Goal: Information Seeking & Learning: Learn about a topic

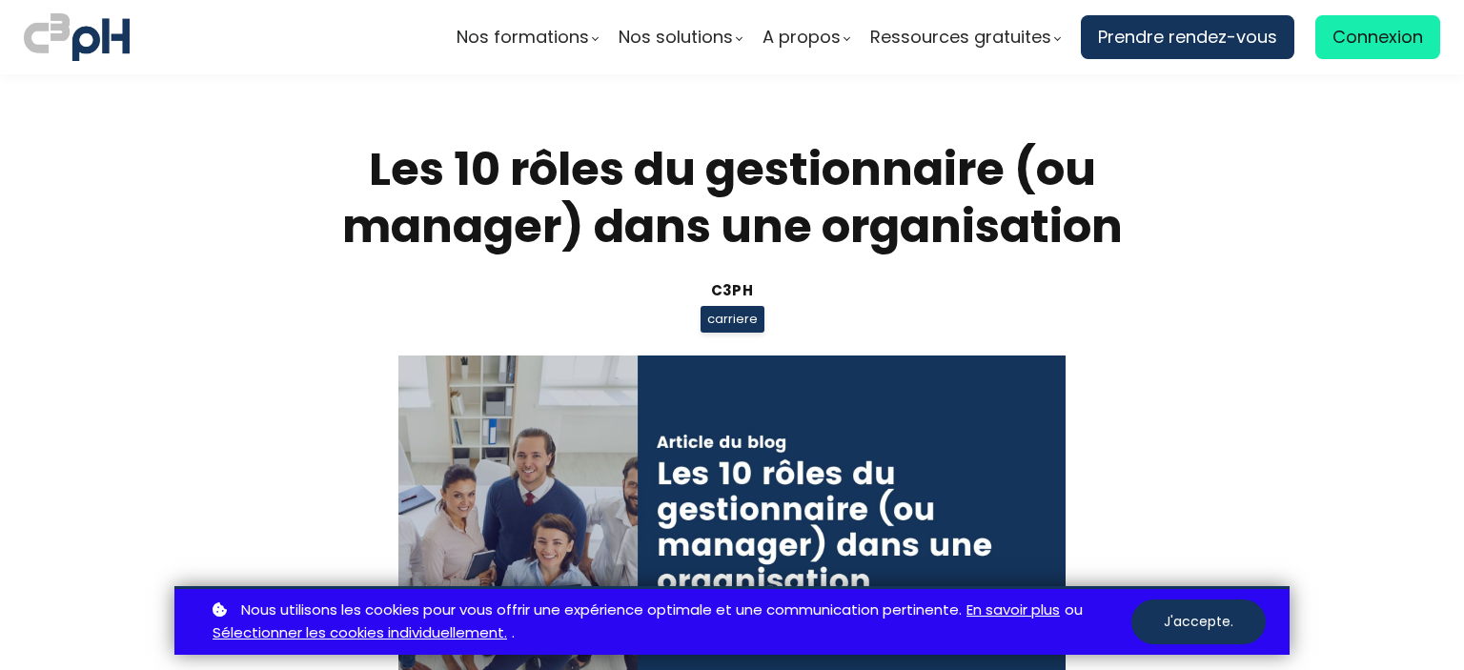
click at [1459, 644] on div "Nous utilisons les cookies pour vous offrir une expérience optimale et une comm…" at bounding box center [732, 621] width 1464 height 70
click at [1191, 632] on button "J'accepte." at bounding box center [1199, 622] width 134 height 45
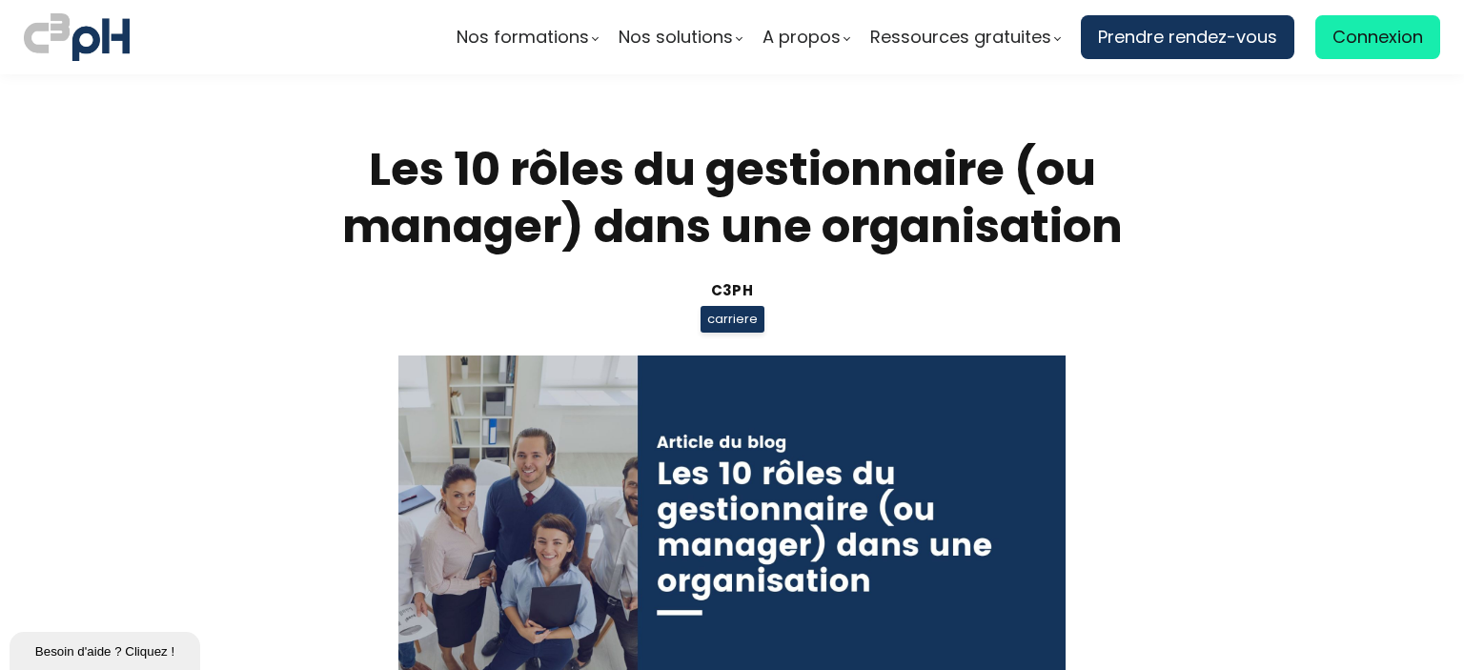
click at [1195, 499] on section "Les 10 rôles du gestionnaire (ou manager) dans une organisation C3pH carriere P…" at bounding box center [732, 442] width 1464 height 737
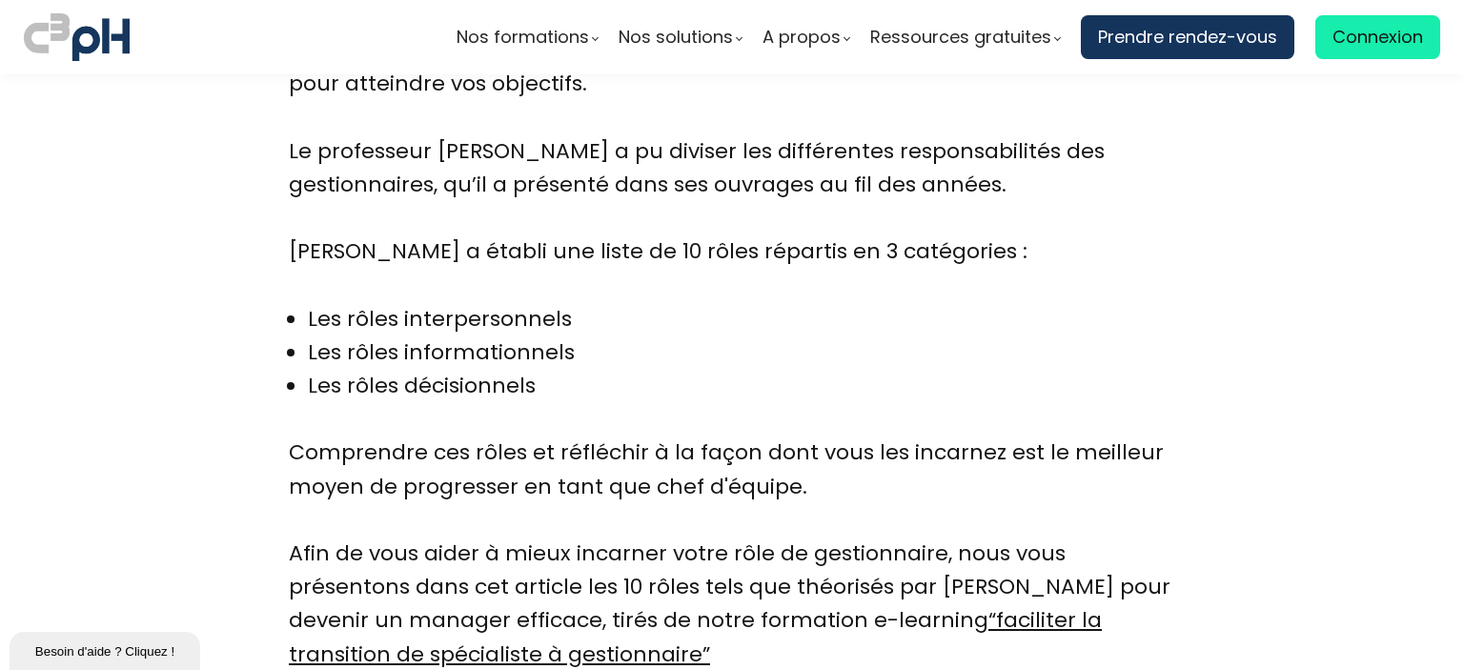
scroll to position [1099, 0]
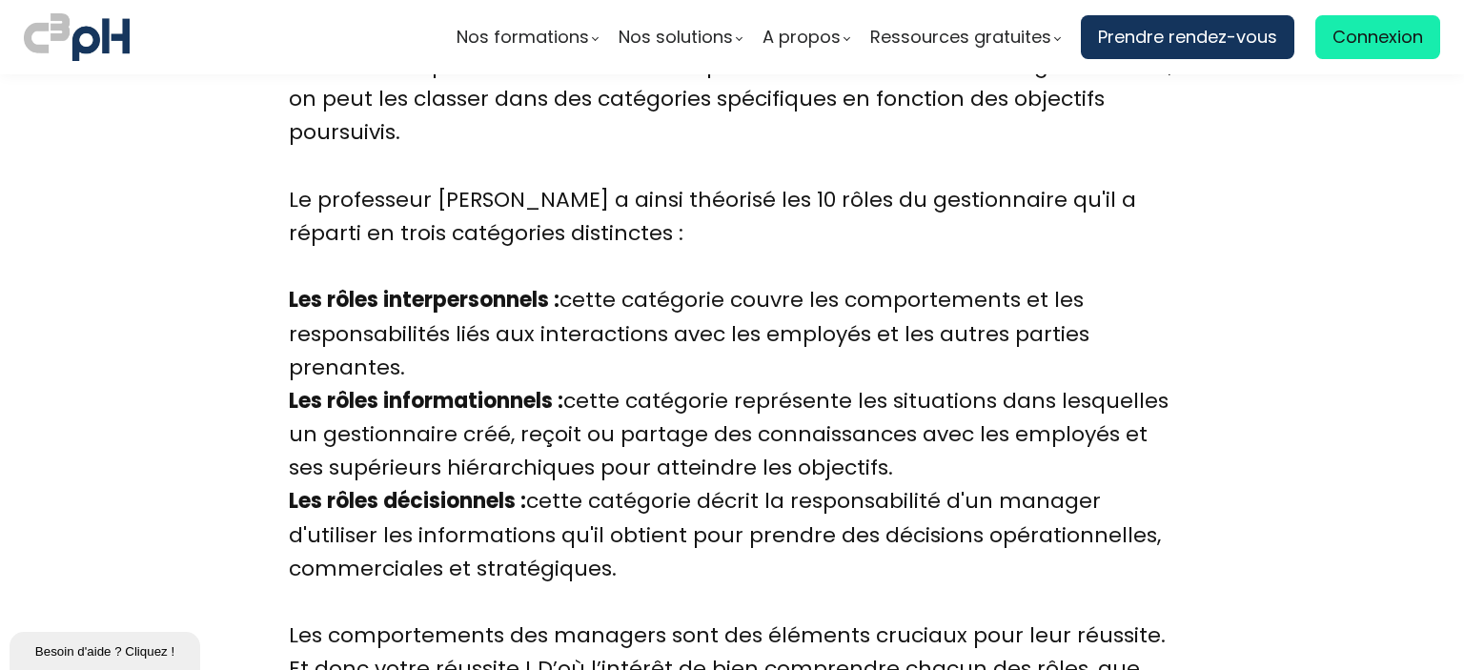
scroll to position [2074, 0]
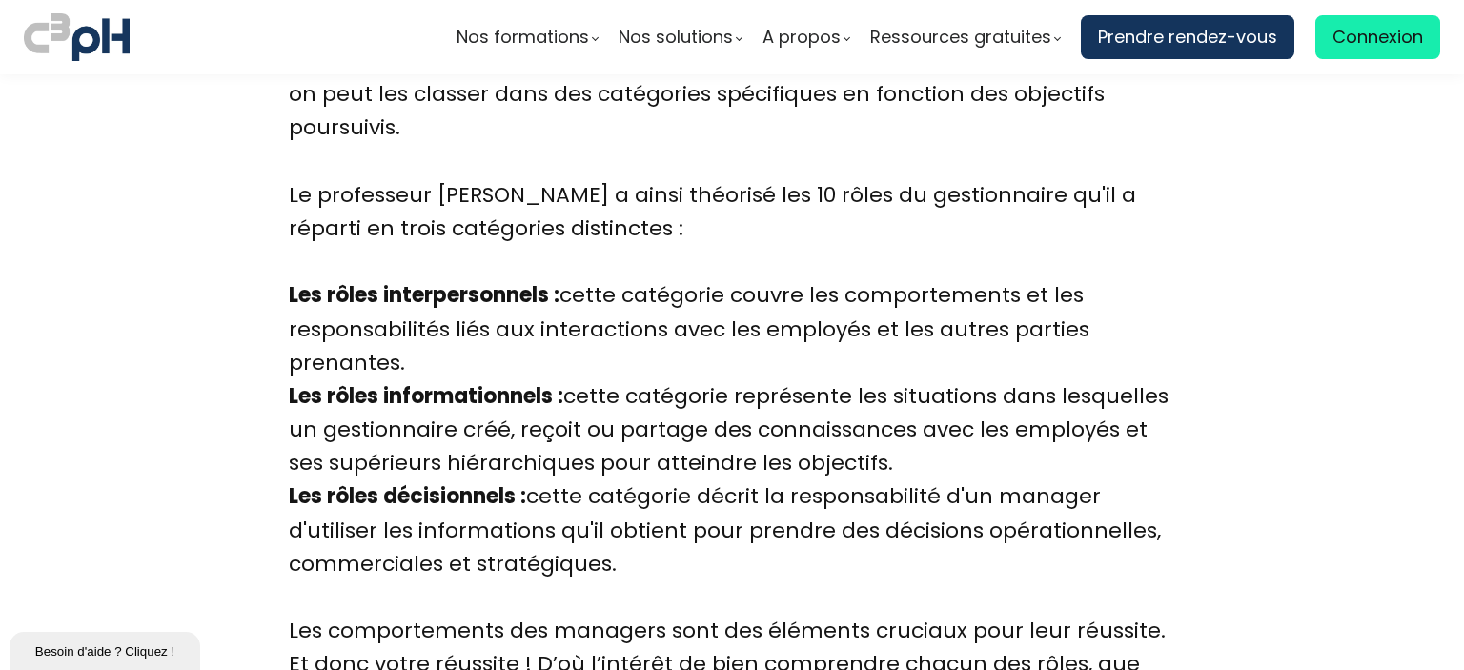
drag, startPoint x: 400, startPoint y: 359, endPoint x: 567, endPoint y: 292, distance: 180.0
click at [567, 292] on div "Les rôles interpersonnels : cette catégorie couvre les comportements et les res…" at bounding box center [732, 328] width 887 height 101
copy div "cette catégorie couvre les comportements et les responsabilités liés aux intera…"
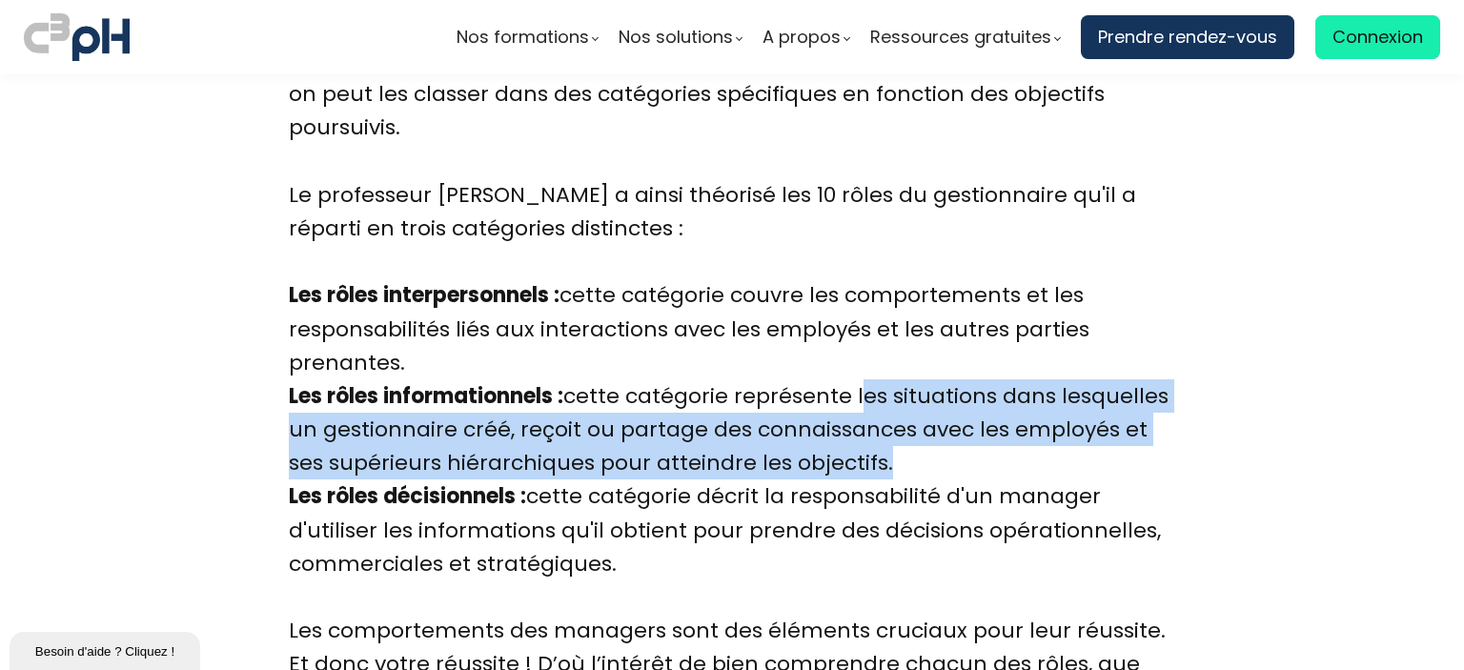
drag, startPoint x: 857, startPoint y: 393, endPoint x: 826, endPoint y: 457, distance: 71.2
click at [826, 457] on div "Les rôles informationnels : cette catégorie représente les situations dans lesq…" at bounding box center [732, 429] width 887 height 101
copy div "les situations dans lesquelles un gestionnaire créé, reçoit ou partage des conn…"
drag, startPoint x: 614, startPoint y: 550, endPoint x: 787, endPoint y: 500, distance: 179.8
click at [787, 500] on div "Les rôles décisionnels : cette catégorie décrit la responsabilité d'un manager …" at bounding box center [732, 547] width 887 height 134
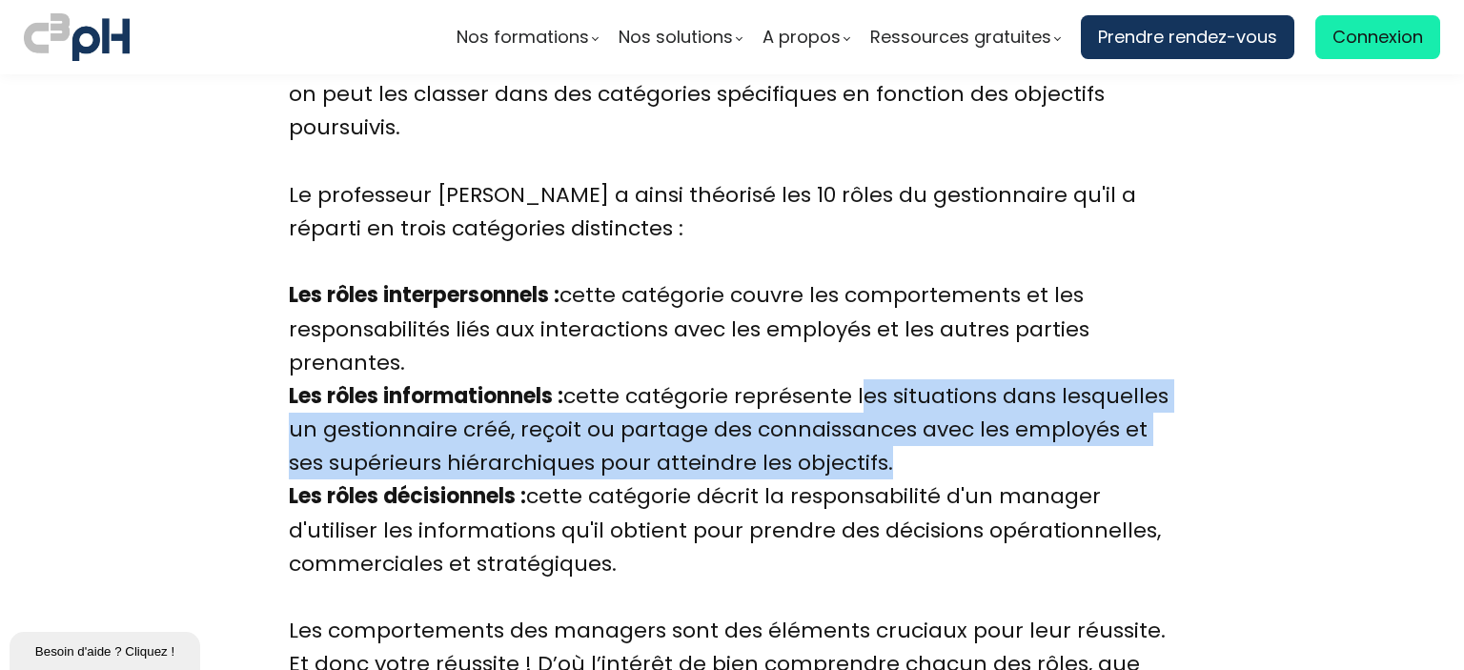
copy div "responsabilité d'un manager d'utiliser les informations qu'il obtient pour pren…"
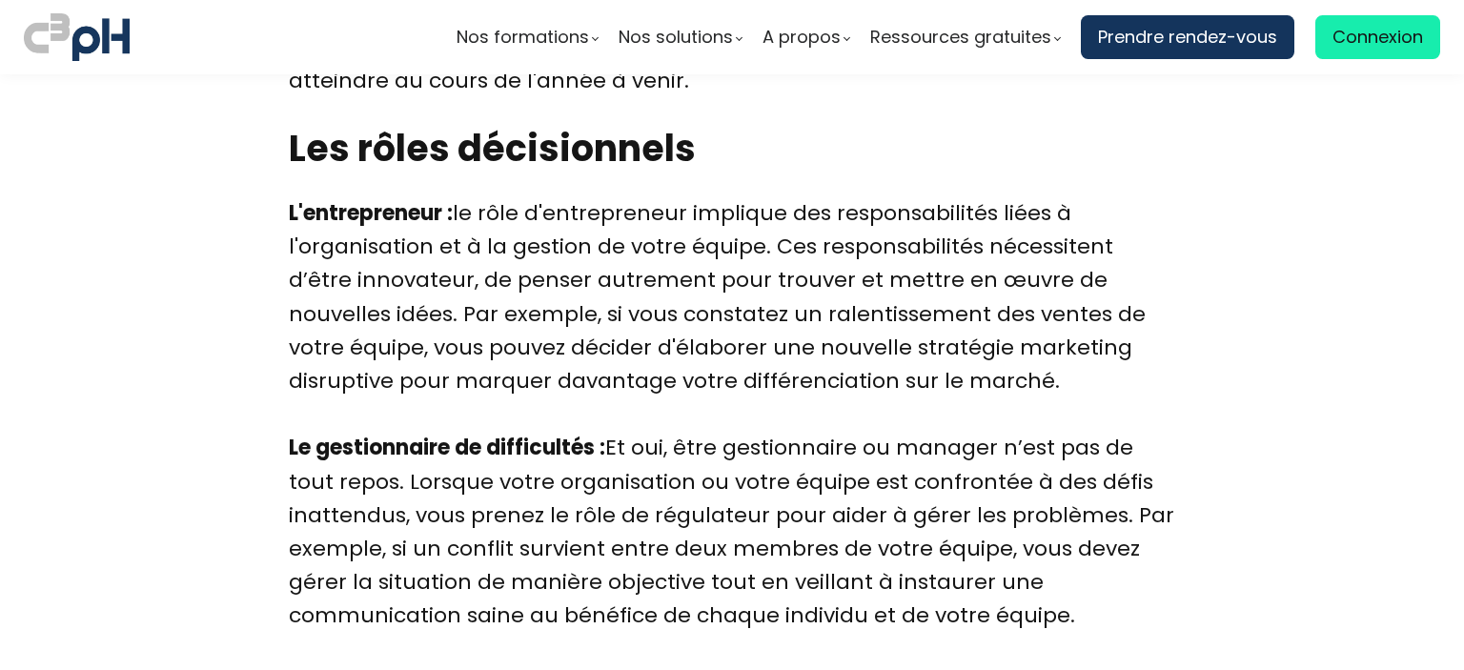
scroll to position [5124, 0]
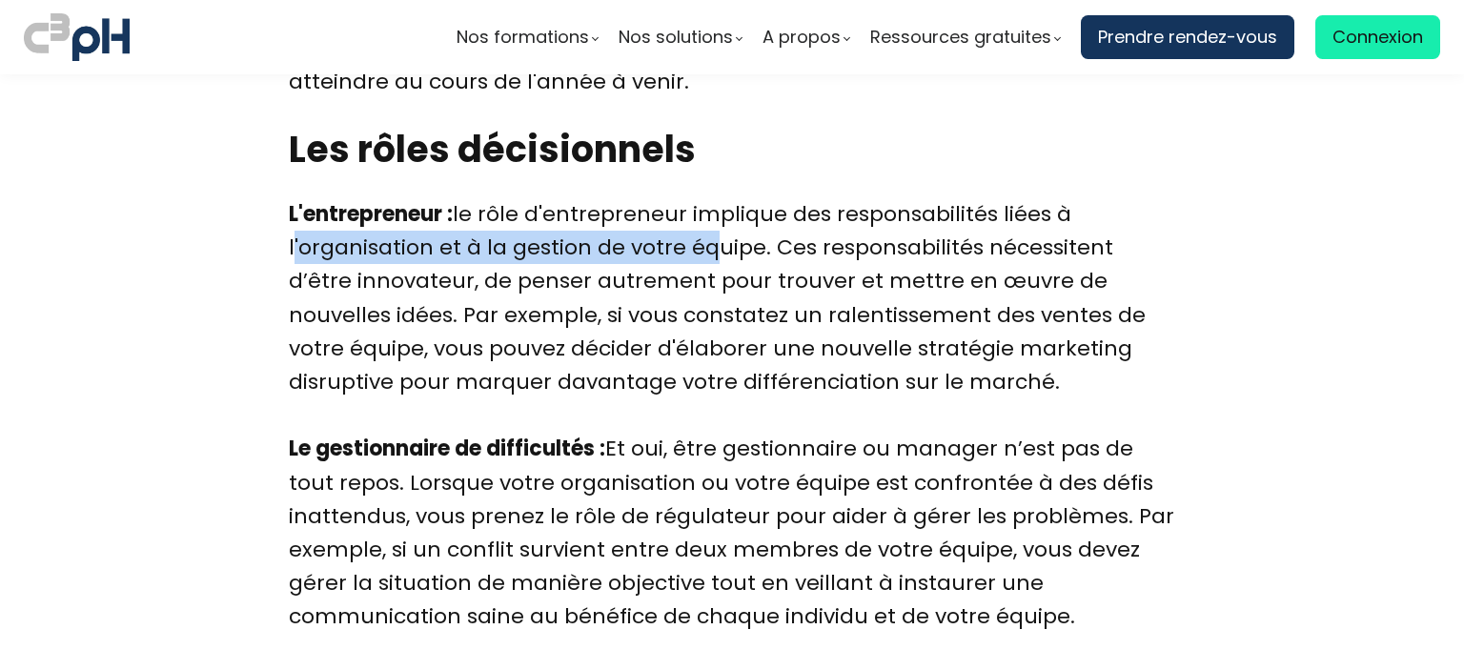
drag, startPoint x: 299, startPoint y: 251, endPoint x: 694, endPoint y: 255, distance: 394.7
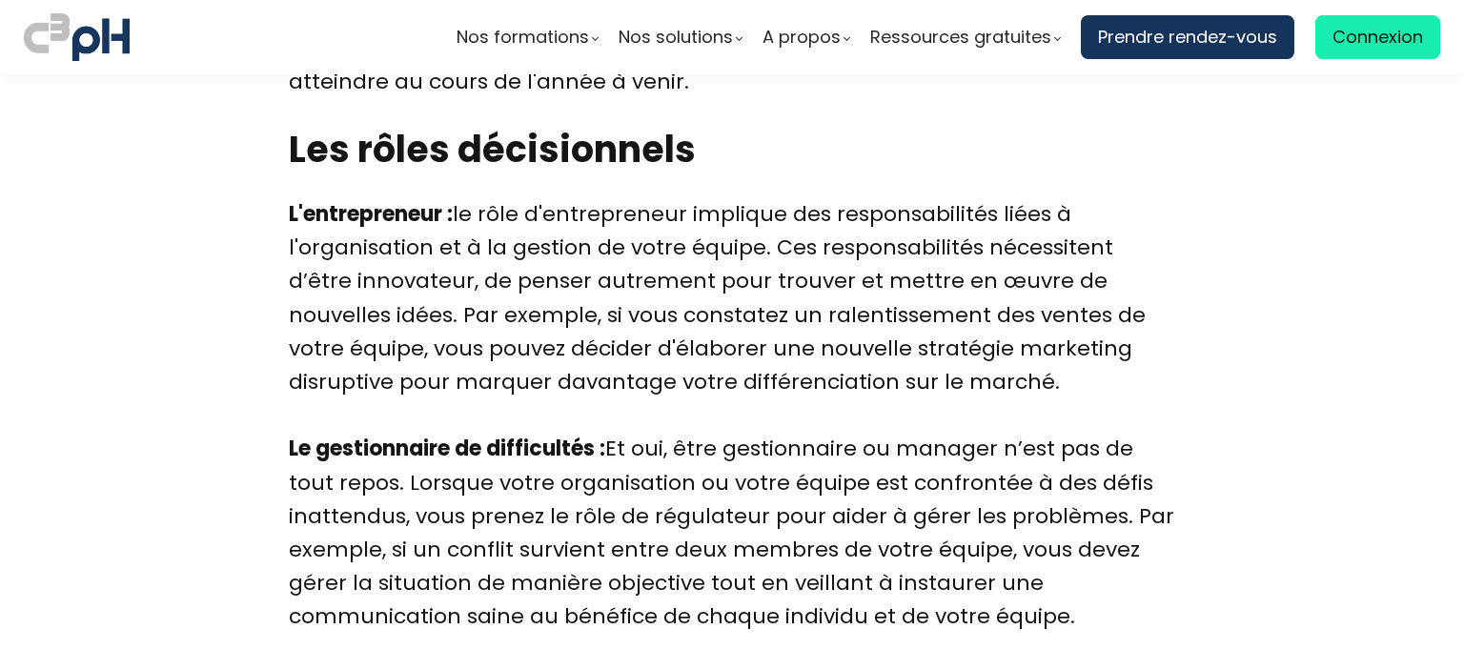
click at [786, 253] on div "L'entrepreneur : le rôle d'entrepreneur implique des responsabilités liées à l'…" at bounding box center [732, 314] width 887 height 235
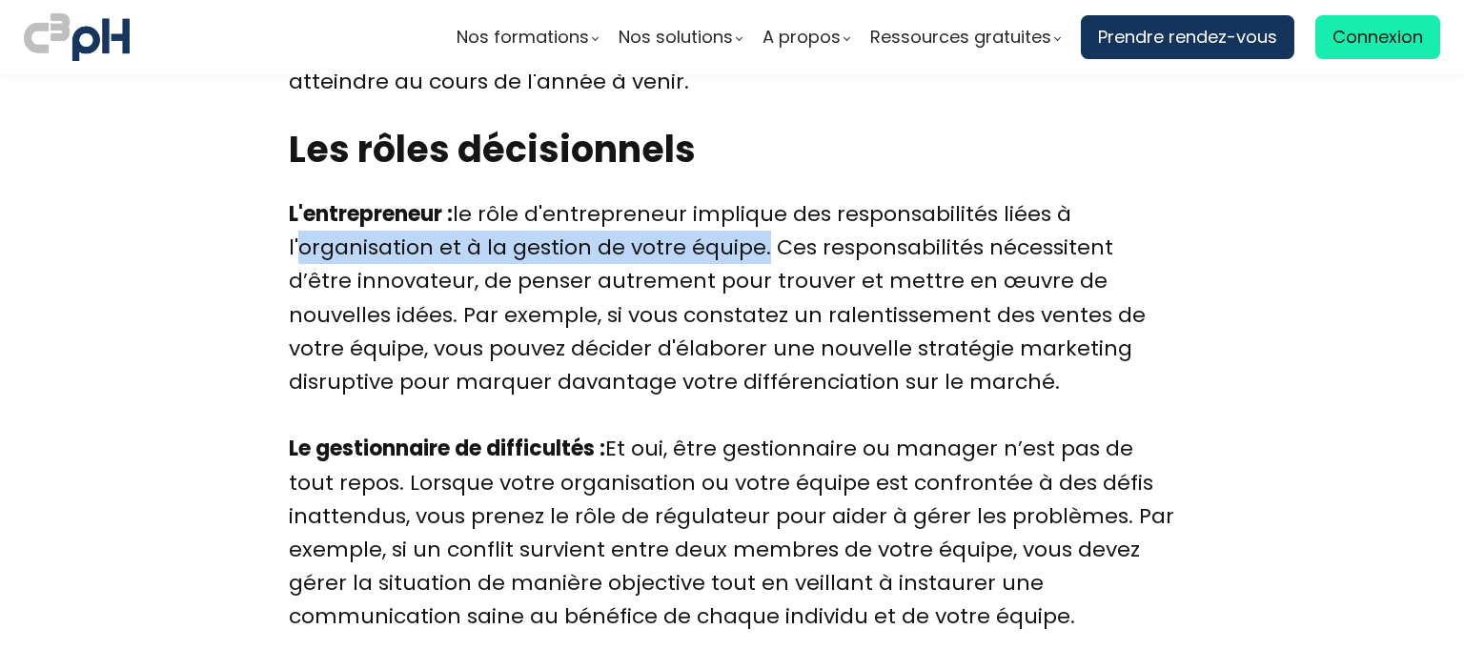
drag, startPoint x: 290, startPoint y: 249, endPoint x: 744, endPoint y: 256, distance: 453.9
click at [744, 256] on div "L'entrepreneur : le rôle d'entrepreneur implique des responsabilités liées à l'…" at bounding box center [732, 314] width 887 height 235
copy div "'organisation et à la gestion de votre équipe"
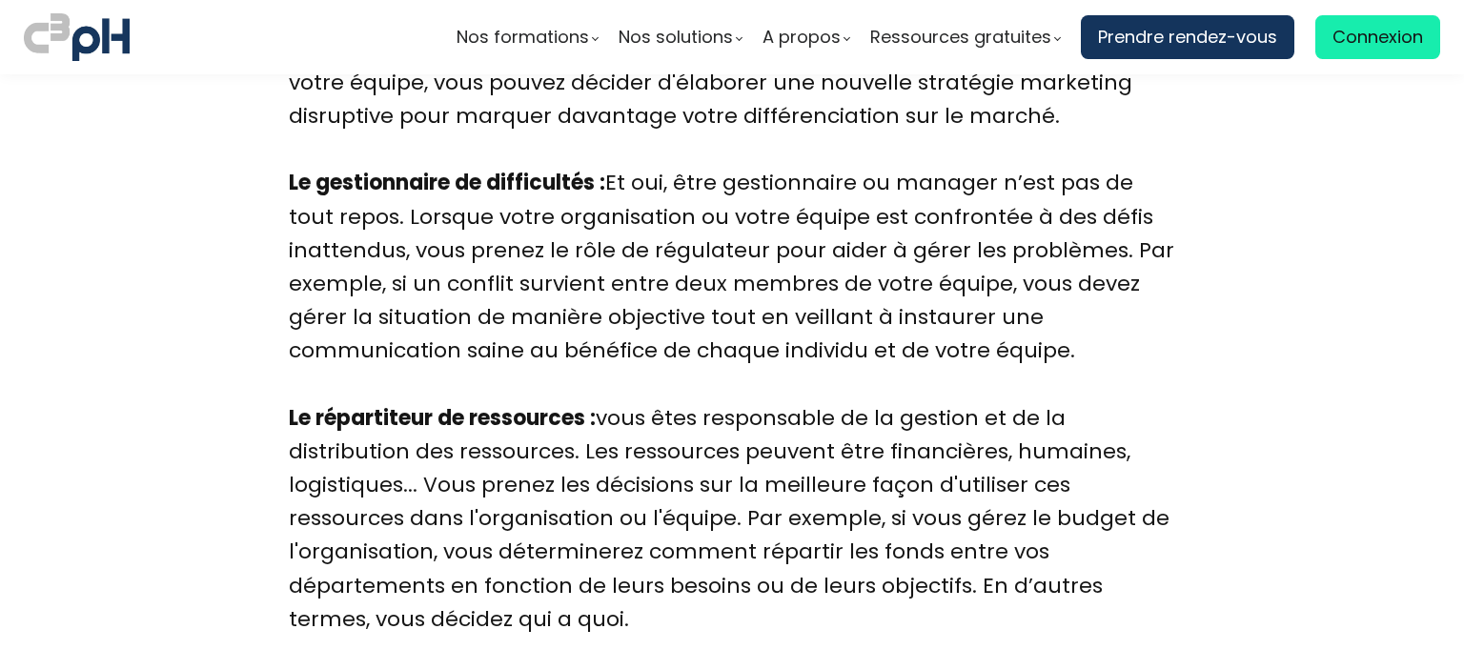
scroll to position [5391, 0]
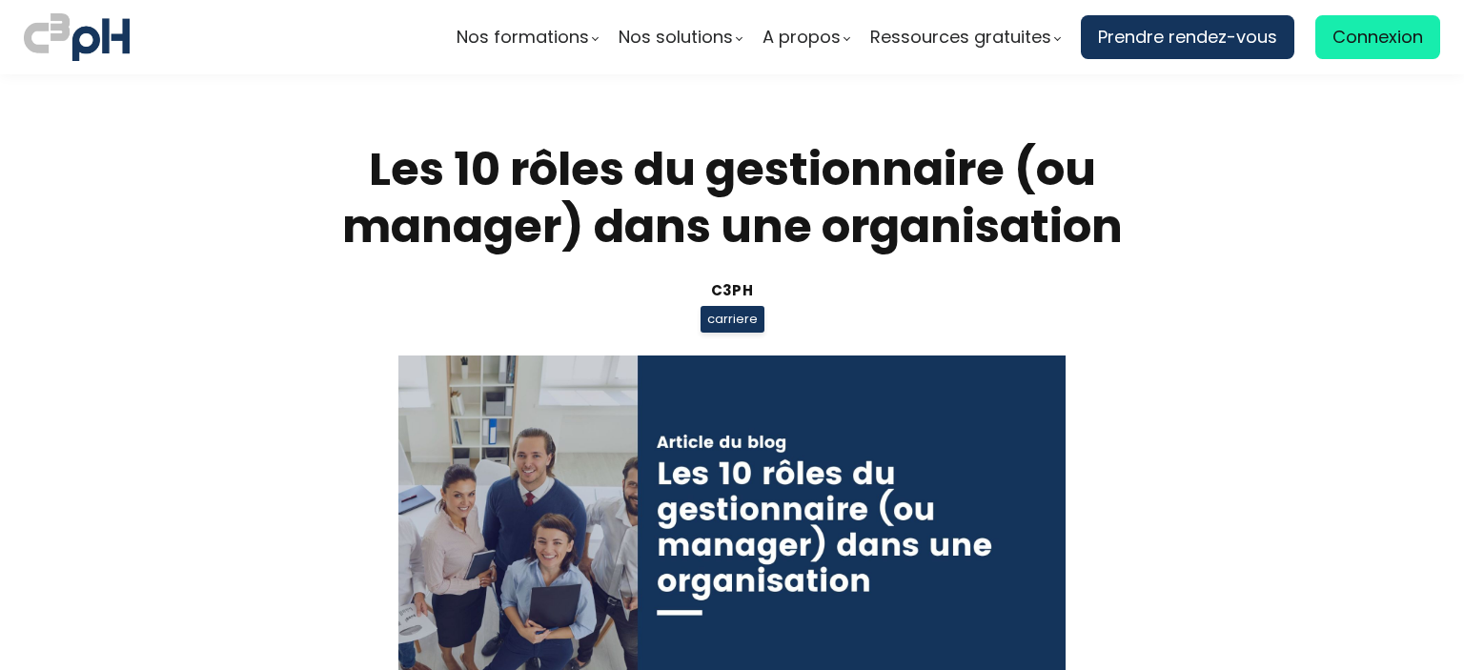
scroll to position [5391, 0]
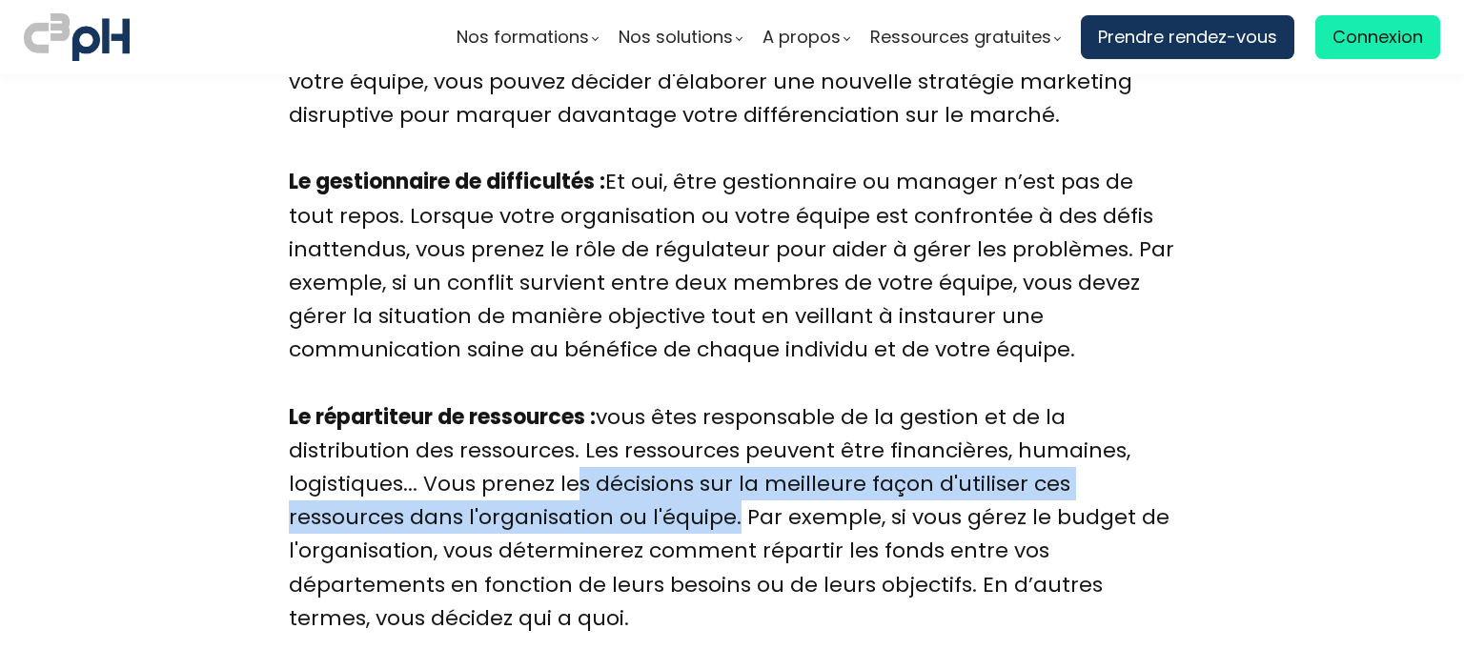
click at [594, 514] on div "Le répartiteur de ressources : vous êtes responsable de la gestion et de la dis…" at bounding box center [732, 534] width 887 height 269
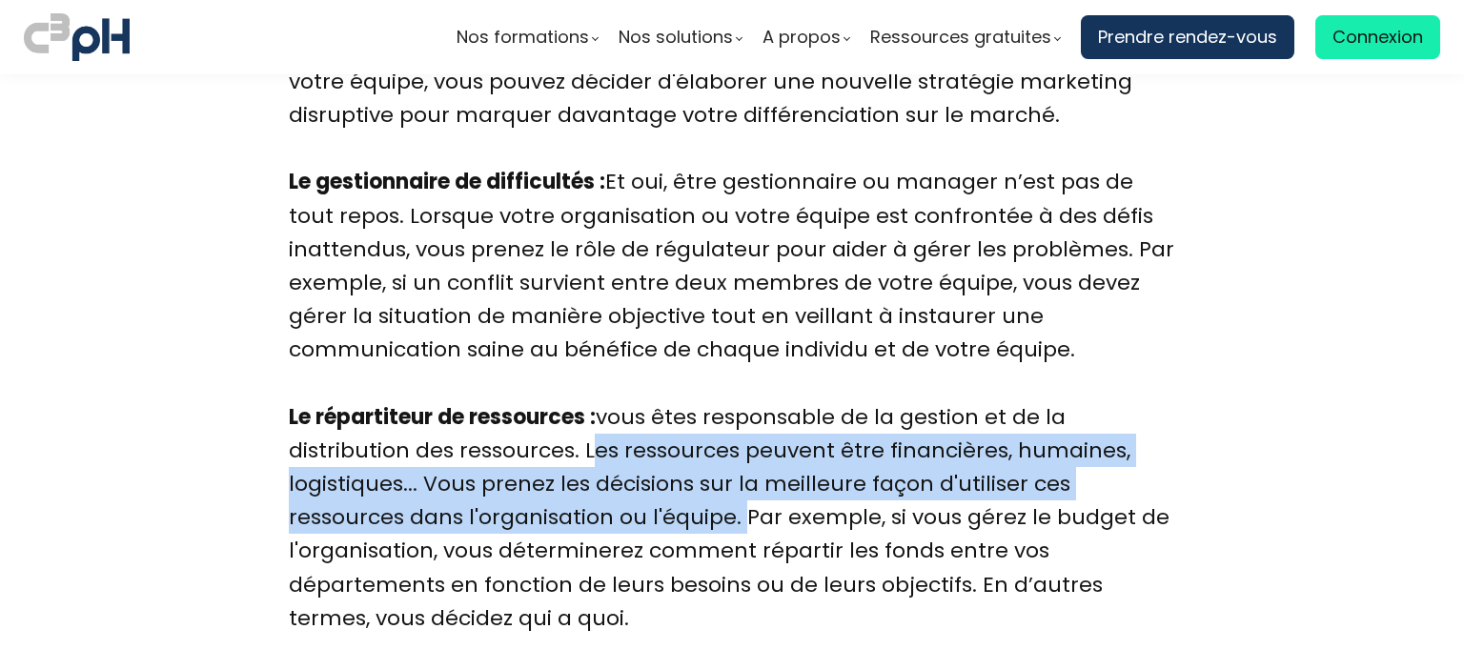
drag, startPoint x: 603, startPoint y: 517, endPoint x: 568, endPoint y: 453, distance: 72.5
click at [568, 453] on div "Le répartiteur de ressources : vous êtes responsable de la gestion et de la dis…" at bounding box center [732, 534] width 887 height 269
copy div "Les ressources peuvent être financières, humaines, logistiques... Vous prenez l…"
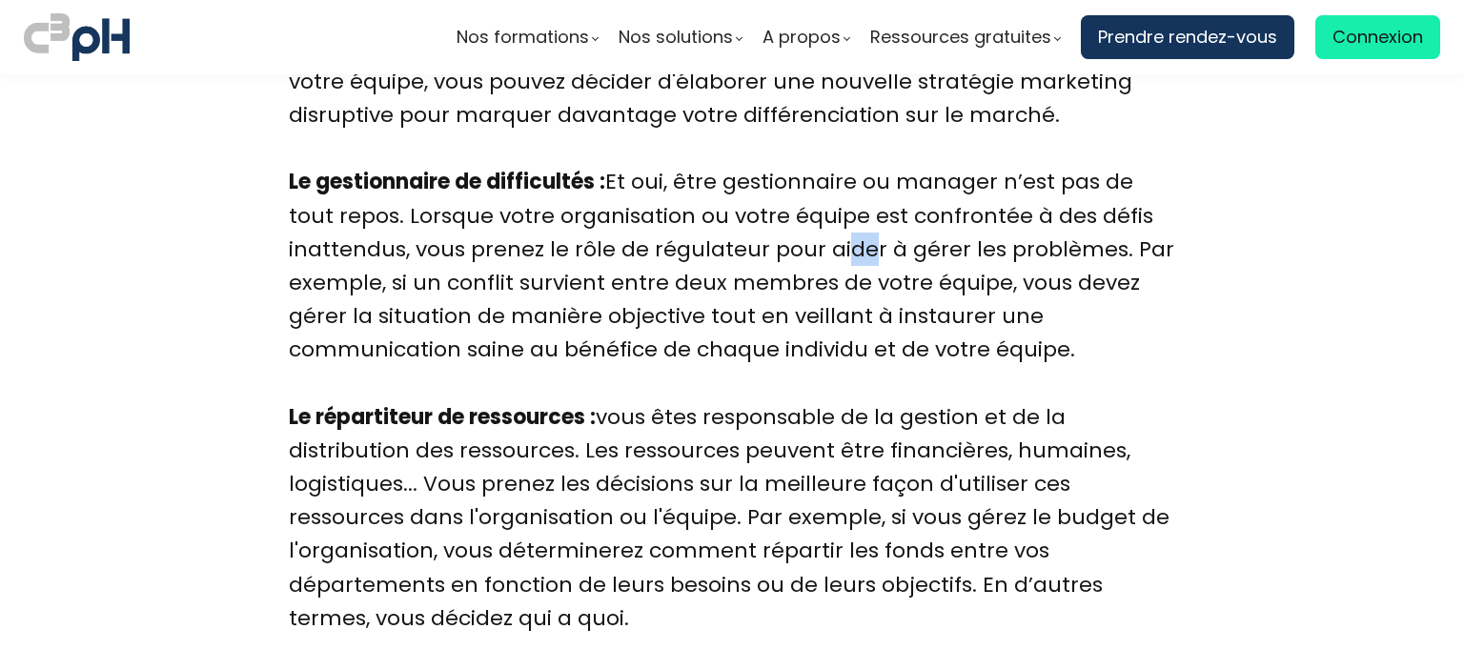
drag, startPoint x: 817, startPoint y: 248, endPoint x: 839, endPoint y: 255, distance: 22.9
click at [839, 255] on div "Le gestionnaire de difficultés : Et oui, être gestionnaire ou manager n’est pas…" at bounding box center [732, 282] width 887 height 235
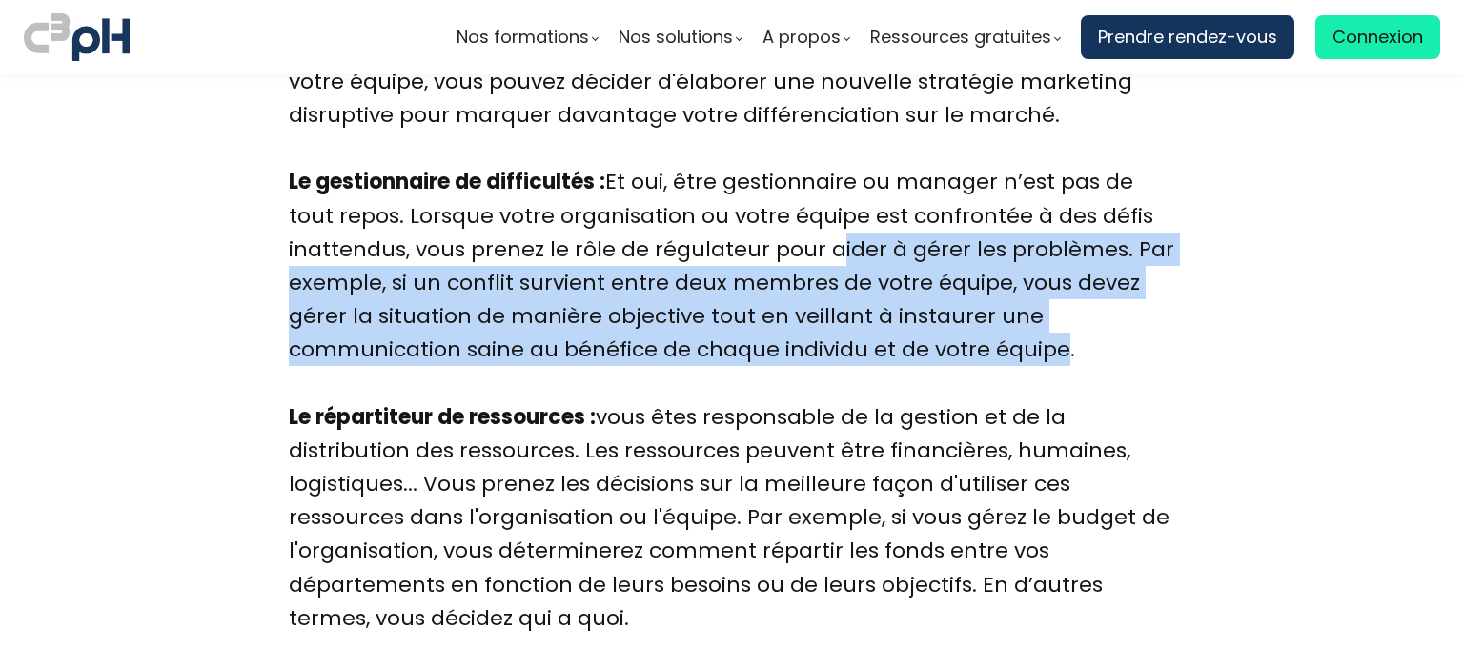
drag, startPoint x: 1041, startPoint y: 343, endPoint x: 813, endPoint y: 248, distance: 247.0
click at [813, 248] on div "Le gestionnaire de difficultés : Et oui, être gestionnaire ou manager n’est pas…" at bounding box center [732, 282] width 887 height 235
copy div "aider à gérer les problèmes. Par exemple, si un conflit survient entre deux mem…"
drag, startPoint x: 1045, startPoint y: 351, endPoint x: 811, endPoint y: 255, distance: 252.6
click at [811, 255] on div "Le gestionnaire de difficultés : Et oui, être gestionnaire ou manager n’est pas…" at bounding box center [732, 282] width 887 height 235
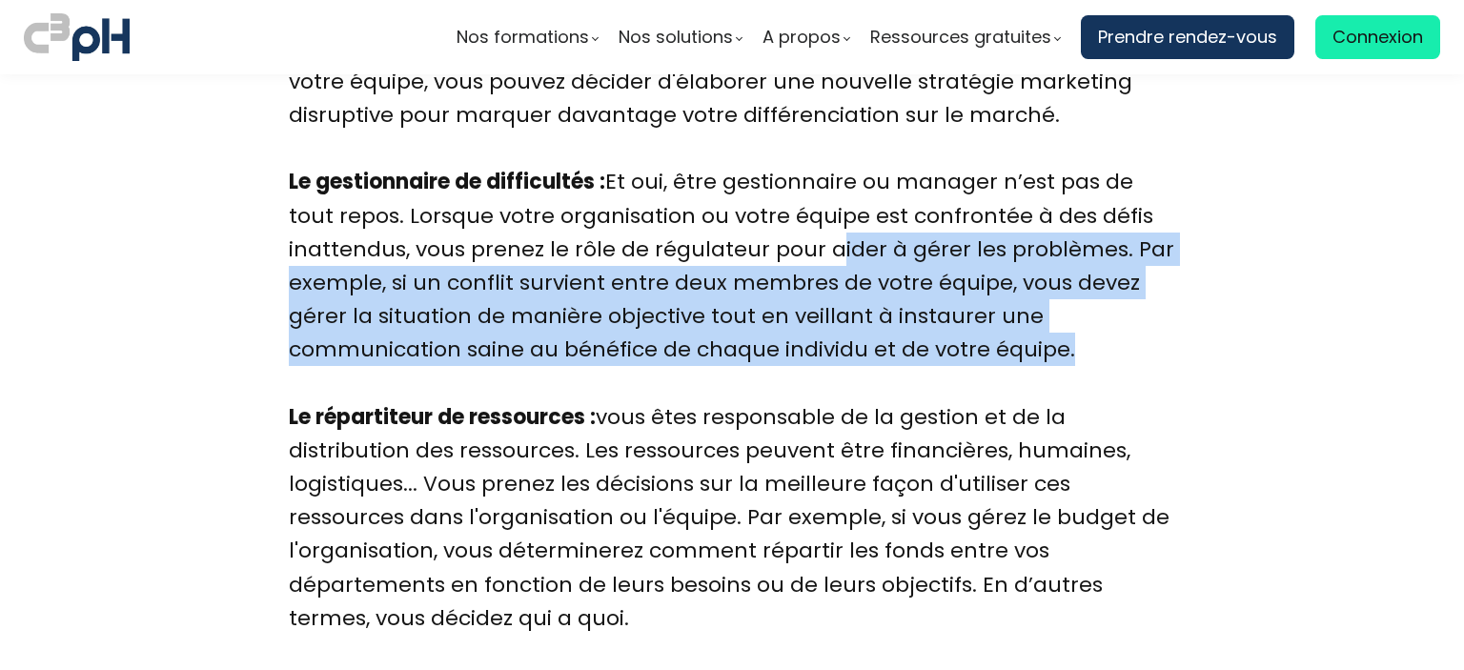
click at [811, 255] on div "Le gestionnaire de difficultés : Et oui, être gestionnaire ou manager n’est pas…" at bounding box center [732, 282] width 887 height 235
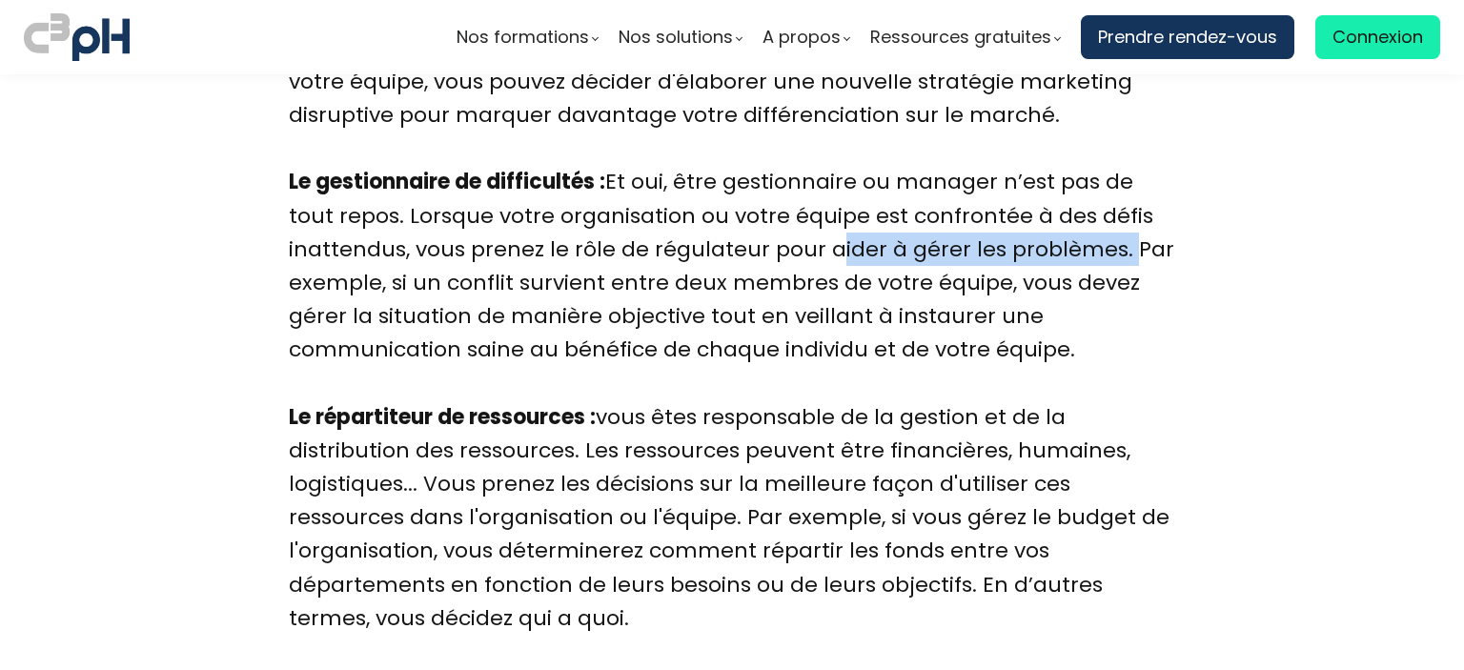
drag, startPoint x: 812, startPoint y: 249, endPoint x: 1105, endPoint y: 262, distance: 293.0
click at [1105, 262] on div "Le gestionnaire de difficultés : Et oui, être gestionnaire ou manager n’est pas…" at bounding box center [732, 282] width 887 height 235
copy div "aider à gérer les problèmes."
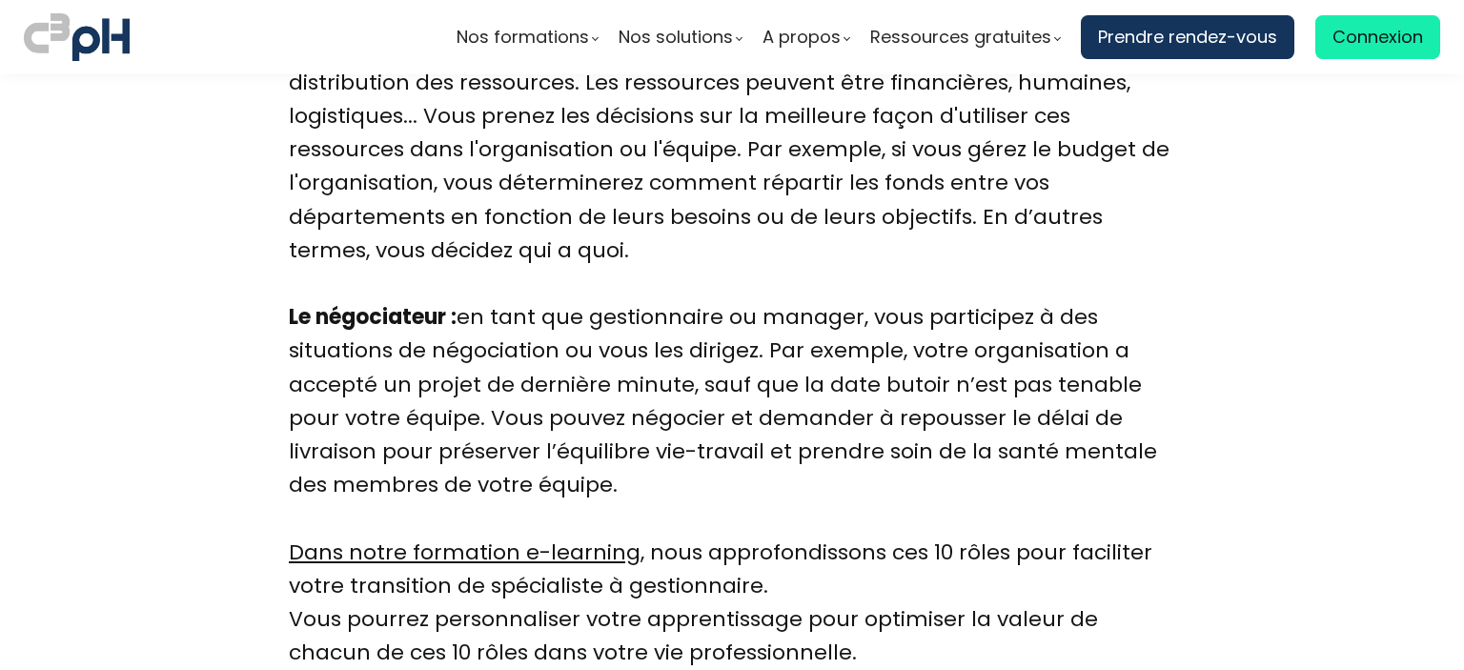
scroll to position [5811, 0]
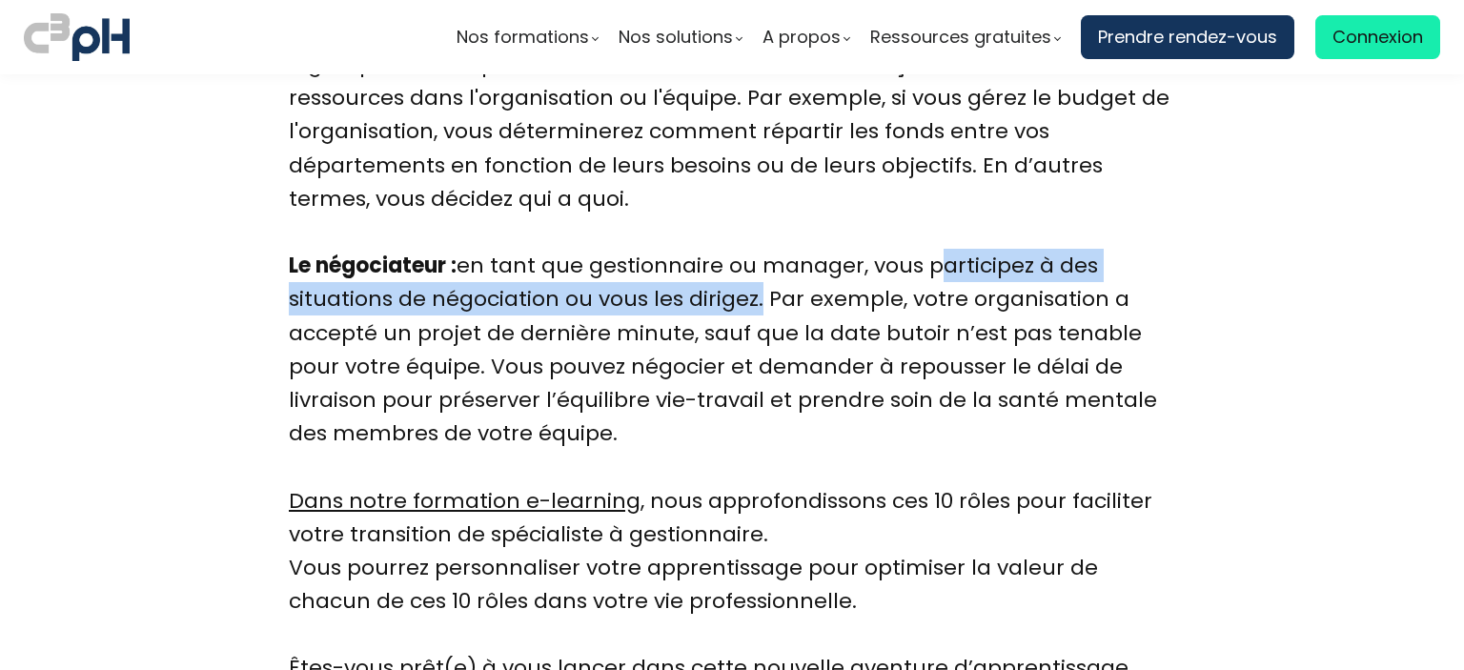
drag, startPoint x: 926, startPoint y: 266, endPoint x: 743, endPoint y: 304, distance: 187.0
click at [743, 304] on div "Le négociateur : en tant que gestionnaire ou manager, vous participez à des sit…" at bounding box center [732, 400] width 887 height 302
copy div "participez à des situations de négociation ou vous les dirigez"
